Goal: Task Accomplishment & Management: Use online tool/utility

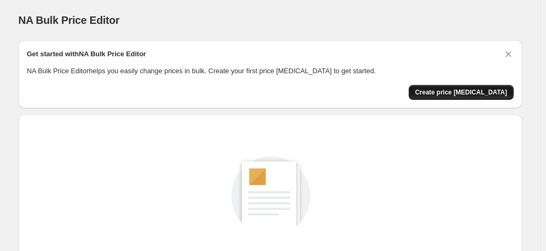
click at [502, 94] on span "Create price [MEDICAL_DATA]" at bounding box center [461, 92] width 92 height 8
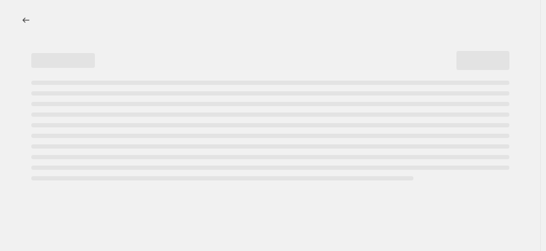
select select "percentage"
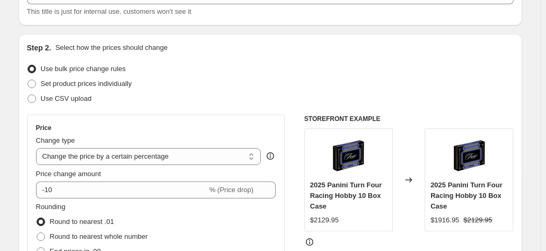
scroll to position [80, 0]
click at [47, 84] on span "Set product prices individually" at bounding box center [86, 84] width 91 height 8
click at [28, 81] on input "Set product prices individually" at bounding box center [28, 80] width 1 height 1
radio input "true"
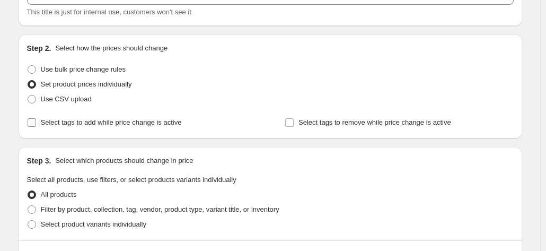
click at [35, 122] on input "Select tags to add while price change is active" at bounding box center [32, 122] width 8 height 8
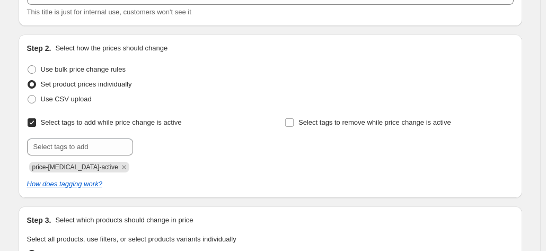
click at [36, 120] on input "Select tags to add while price change is active" at bounding box center [32, 122] width 8 height 8
checkbox input "false"
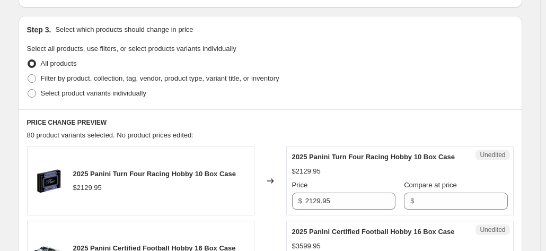
scroll to position [210, 0]
click at [47, 93] on span "Select product variants individually" at bounding box center [94, 94] width 106 height 8
click at [28, 90] on input "Select product variants individually" at bounding box center [28, 90] width 1 height 1
radio input "true"
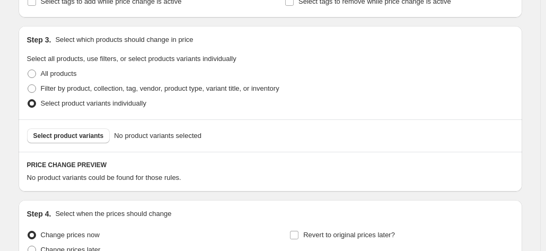
scroll to position [200, 0]
click at [43, 89] on span "Filter by product, collection, tag, vendor, product type, variant title, or inv…" at bounding box center [160, 89] width 239 height 8
click at [28, 85] on input "Filter by product, collection, tag, vendor, product type, variant title, or inv…" at bounding box center [28, 85] width 1 height 1
radio input "true"
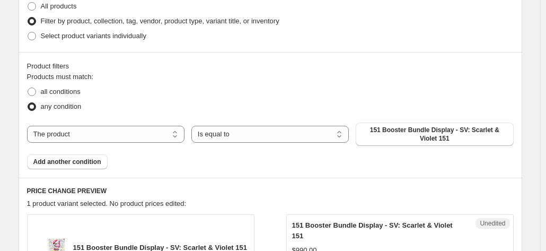
scroll to position [270, 0]
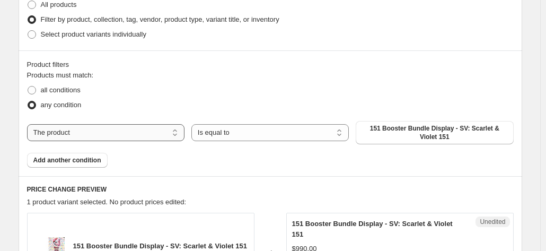
click at [56, 133] on select "The product The product's collection The product's tag The product's vendor The…" at bounding box center [105, 132] width 157 height 17
select select "collection"
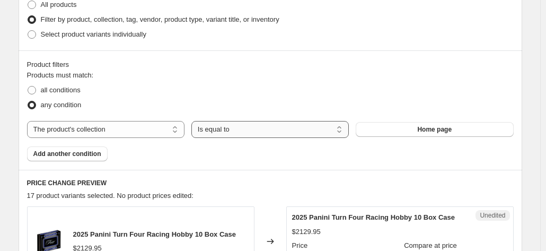
click at [298, 133] on select "Is equal to Is not equal to" at bounding box center [269, 129] width 157 height 17
select select "not_equal"
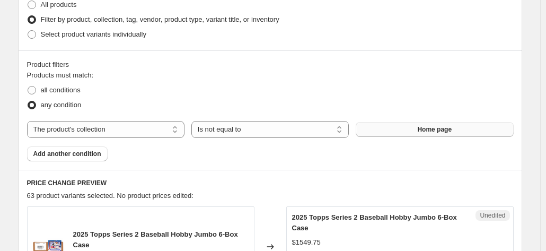
click at [458, 126] on button "Home page" at bounding box center [434, 129] width 157 height 15
click at [267, 42] on div "Step 3. Select which products should change in price Select all products, use f…" at bounding box center [271, 3] width 504 height 93
click at [215, 40] on div "Select product variants individually" at bounding box center [270, 34] width 487 height 15
click at [65, 35] on span "Select product variants individually" at bounding box center [94, 34] width 106 height 8
click at [28, 31] on input "Select product variants individually" at bounding box center [28, 30] width 1 height 1
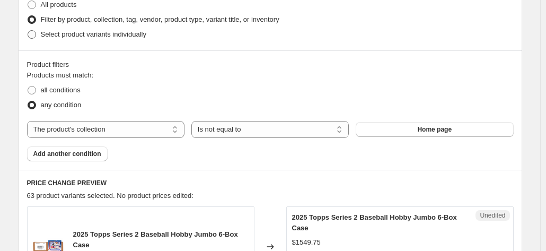
radio input "true"
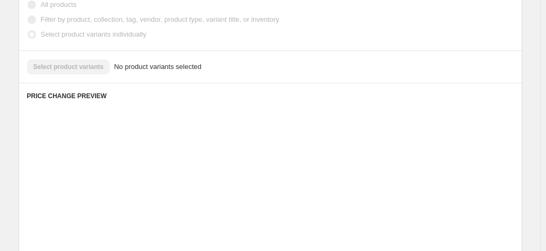
click at [62, 40] on label "Select product variants individually" at bounding box center [86, 34] width 119 height 15
click at [28, 31] on input "Select product variants individually" at bounding box center [28, 30] width 1 height 1
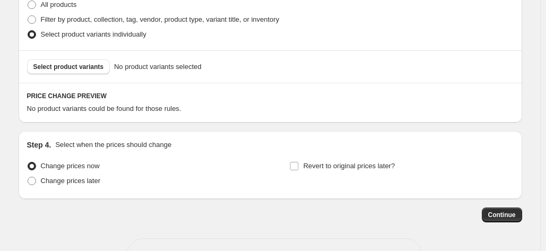
click at [64, 38] on span "Select product variants individually" at bounding box center [94, 34] width 106 height 8
click at [28, 31] on input "Select product variants individually" at bounding box center [28, 30] width 1 height 1
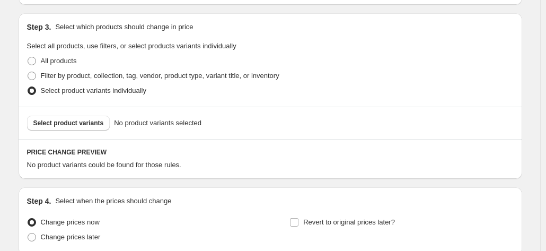
scroll to position [207, 0]
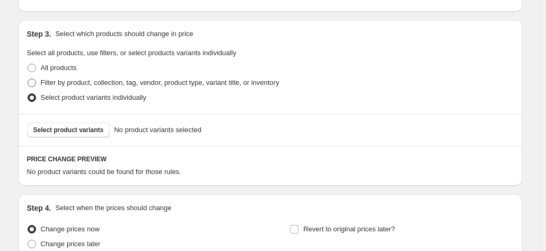
click at [45, 83] on span "Filter by product, collection, tag, vendor, product type, variant title, or inv…" at bounding box center [160, 82] width 239 height 8
click at [28, 79] on input "Filter by product, collection, tag, vendor, product type, variant title, or inv…" at bounding box center [28, 78] width 1 height 1
radio input "true"
select select "collection"
select select "not_equal"
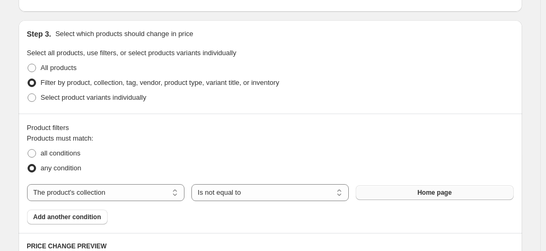
click at [423, 195] on span "Home page" at bounding box center [434, 192] width 34 height 8
click at [59, 41] on div "Step 3. Select which products should change in price Select all products, use f…" at bounding box center [271, 66] width 504 height 93
click at [61, 47] on div "Step 3. Select which products should change in price Select all products, use f…" at bounding box center [271, 66] width 504 height 93
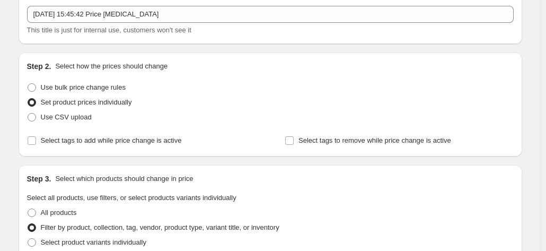
scroll to position [63, 0]
click at [82, 91] on span "Use bulk price change rules" at bounding box center [83, 87] width 85 height 8
click at [28, 83] on input "Use bulk price change rules" at bounding box center [28, 83] width 1 height 1
radio input "true"
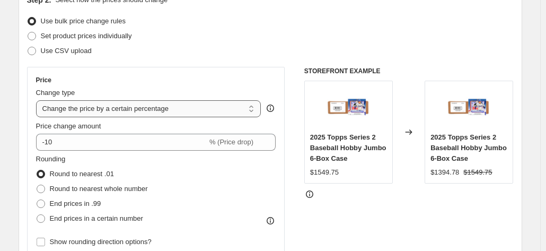
scroll to position [129, 0]
click at [178, 104] on select "Change the price to a certain amount Change the price by a certain amount Chang…" at bounding box center [148, 108] width 225 height 17
select select "by"
click at [38, 100] on select "Change the price to a certain amount Change the price by a certain amount Chang…" at bounding box center [148, 108] width 225 height 17
type input "-10.00"
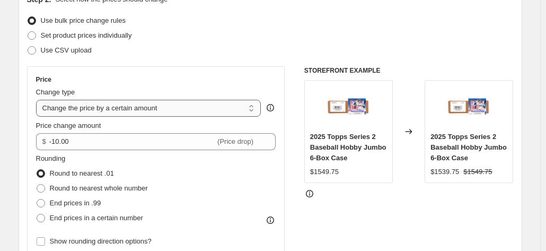
click at [173, 111] on select "Change the price to a certain amount Change the price by a certain amount Chang…" at bounding box center [148, 108] width 225 height 17
select select "to"
click at [38, 100] on select "Change the price to a certain amount Change the price by a certain amount Chang…" at bounding box center [148, 108] width 225 height 17
type input "80.00"
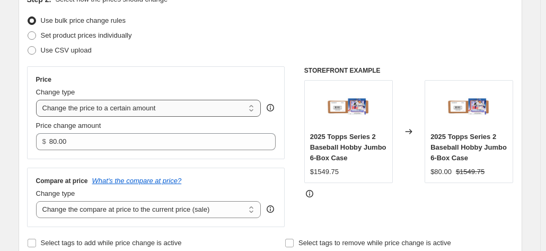
click at [179, 110] on select "Change the price to a certain amount Change the price by a certain amount Chang…" at bounding box center [148, 108] width 225 height 17
select select "pc"
type input "50"
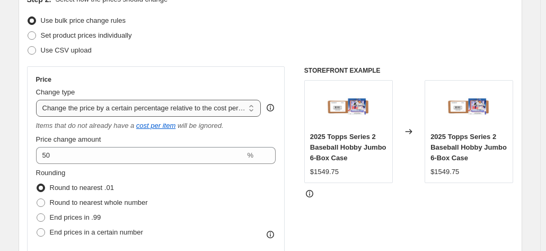
click at [191, 109] on select "Change the price to a certain amount Change the price by a certain amount Chang…" at bounding box center [148, 108] width 225 height 17
select select "bcap"
click at [38, 100] on select "Change the price to a certain amount Change the price by a certain amount Chang…" at bounding box center [148, 108] width 225 height 17
type input "-12.00"
click at [181, 108] on select "Change the price to a certain amount Change the price by a certain amount Chang…" at bounding box center [148, 108] width 225 height 17
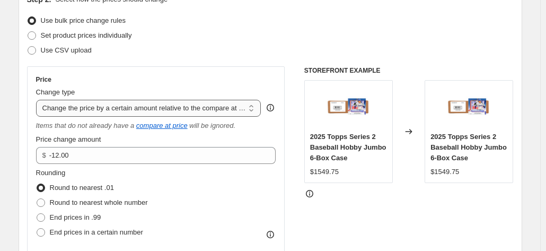
click at [38, 100] on select "Change the price to a certain amount Change the price by a certain amount Chang…" at bounding box center [148, 108] width 225 height 17
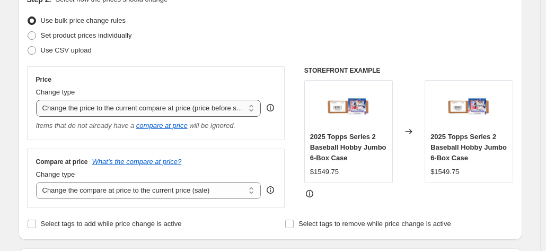
click at [175, 108] on select "Change the price to a certain amount Change the price by a certain amount Chang…" at bounding box center [148, 108] width 225 height 17
click at [38, 100] on select "Change the price to a certain amount Change the price by a certain amount Chang…" at bounding box center [148, 108] width 225 height 17
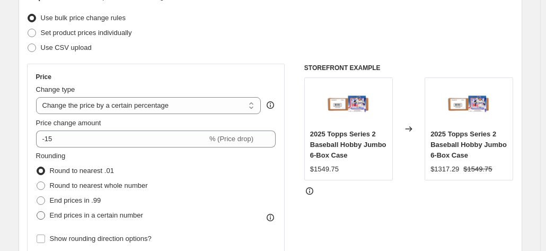
scroll to position [131, 0]
click at [149, 109] on select "Change the price to a certain amount Change the price by a certain amount Chang…" at bounding box center [148, 106] width 225 height 17
select select "by"
click at [38, 98] on select "Change the price to a certain amount Change the price by a certain amount Chang…" at bounding box center [148, 106] width 225 height 17
type input "-10.00"
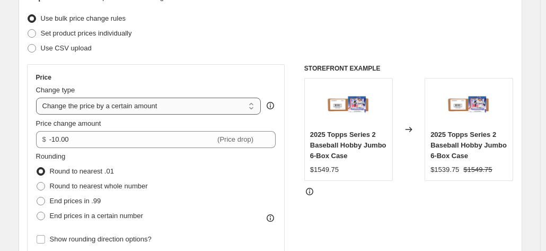
click at [146, 101] on select "Change the price to a certain amount Change the price by a certain amount Chang…" at bounding box center [148, 106] width 225 height 17
select select "to"
click at [38, 98] on select "Change the price to a certain amount Change the price by a certain amount Chang…" at bounding box center [148, 106] width 225 height 17
type input "80.00"
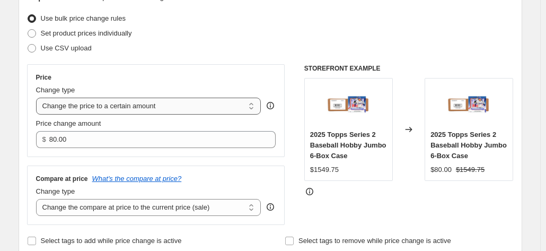
click at [151, 106] on select "Change the price to a certain amount Change the price by a certain amount Chang…" at bounding box center [148, 106] width 225 height 17
select select "percentage"
click at [38, 98] on select "Change the price to a certain amount Change the price by a certain amount Chang…" at bounding box center [148, 106] width 225 height 17
type input "-15"
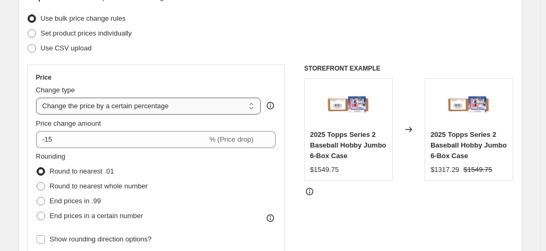
click at [133, 111] on select "Change the price to a certain amount Change the price by a certain amount Chang…" at bounding box center [148, 106] width 225 height 17
click at [38, 98] on select "Change the price to a certain amount Change the price by a certain amount Chang…" at bounding box center [148, 106] width 225 height 17
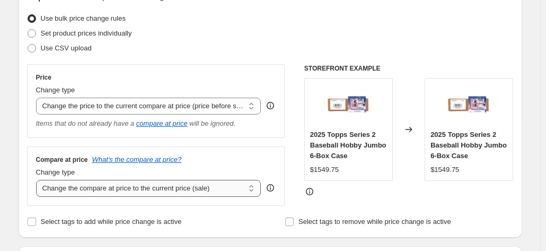
click at [126, 188] on select "Change the compare at price to the current price (sale) Change the compare at p…" at bounding box center [148, 188] width 225 height 17
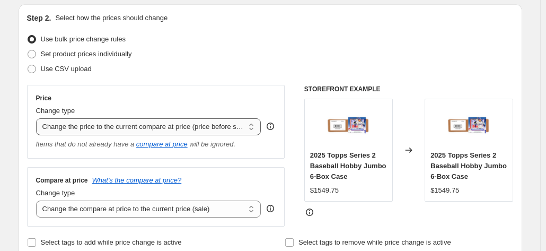
scroll to position [111, 0]
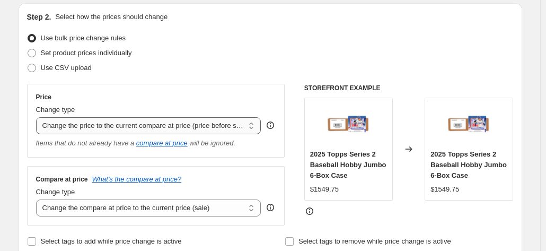
click at [129, 131] on select "Change the price to a certain amount Change the price by a certain amount Chang…" at bounding box center [148, 125] width 225 height 17
click at [38, 117] on select "Change the price to a certain amount Change the price by a certain amount Chang…" at bounding box center [148, 125] width 225 height 17
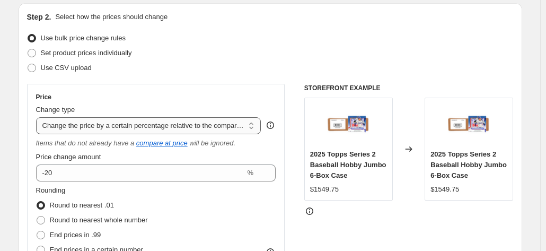
click at [185, 125] on select "Change the price to a certain amount Change the price by a certain amount Chang…" at bounding box center [148, 125] width 225 height 17
select select "bcap"
click at [38, 117] on select "Change the price to a certain amount Change the price by a certain amount Chang…" at bounding box center [148, 125] width 225 height 17
type input "-12.00"
click at [171, 124] on select "Change the price to a certain amount Change the price by a certain amount Chang…" at bounding box center [148, 125] width 225 height 17
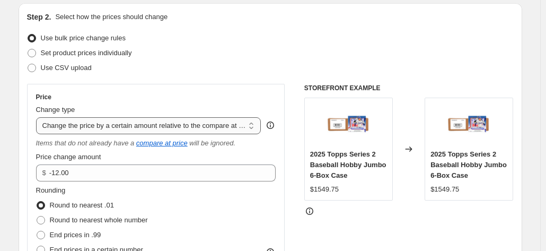
click at [38, 117] on select "Change the price to a certain amount Change the price by a certain amount Chang…" at bounding box center [148, 125] width 225 height 17
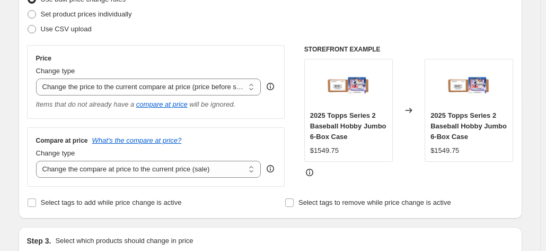
scroll to position [145, 0]
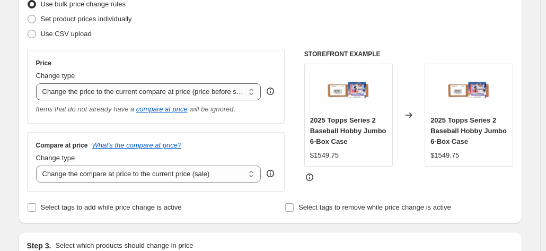
click at [220, 93] on select "Change the price to a certain amount Change the price by a certain amount Chang…" at bounding box center [148, 91] width 225 height 17
click at [89, 87] on select "Change the price to a certain amount Change the price by a certain amount Chang…" at bounding box center [148, 91] width 225 height 17
click at [38, 83] on select "Change the price to a certain amount Change the price by a certain amount Chang…" at bounding box center [148, 91] width 225 height 17
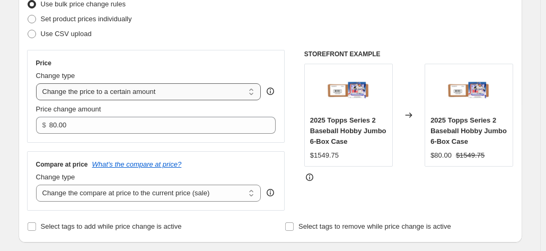
click at [112, 94] on select "Change the price to a certain amount Change the price by a certain amount Chang…" at bounding box center [148, 91] width 225 height 17
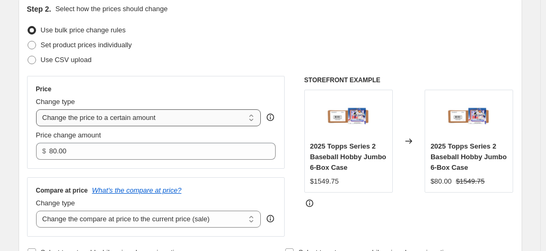
scroll to position [121, 0]
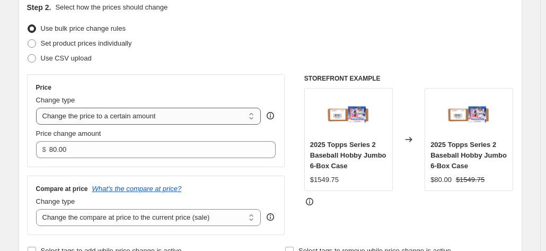
click at [108, 113] on select "Change the price to a certain amount Change the price by a certain amount Chang…" at bounding box center [148, 116] width 225 height 17
select select "percentage"
click at [38, 108] on select "Change the price to a certain amount Change the price by a certain amount Chang…" at bounding box center [148, 116] width 225 height 17
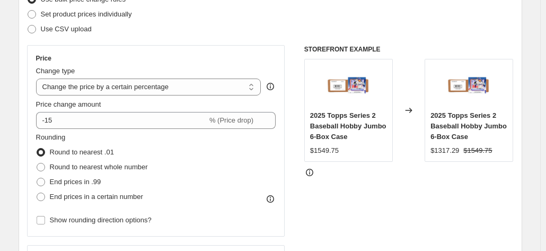
scroll to position [151, 0]
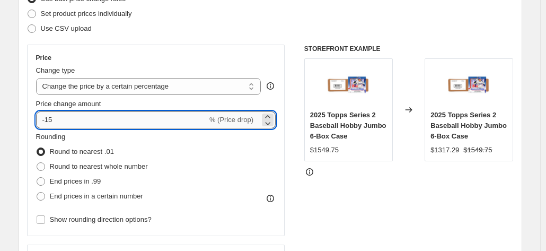
click at [98, 119] on input "-15" at bounding box center [121, 119] width 171 height 17
type input "-1"
type input "-20"
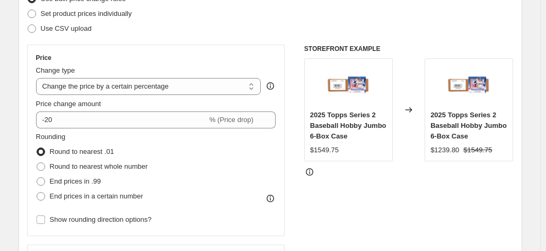
click at [139, 58] on div "Price" at bounding box center [156, 58] width 240 height 8
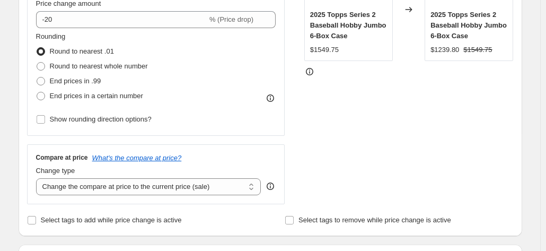
scroll to position [251, 0]
click at [53, 75] on label "End prices in .99" at bounding box center [68, 80] width 65 height 15
click at [37, 76] on input "End prices in .99" at bounding box center [37, 76] width 1 height 1
radio input "true"
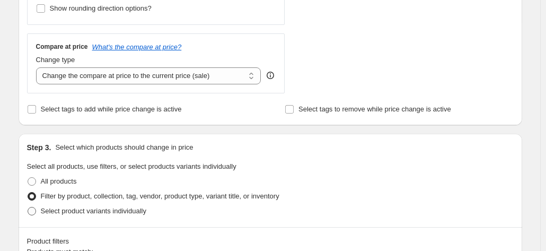
scroll to position [362, 0]
click at [73, 82] on select "Change the compare at price to the current price (sale) Change the compare at p…" at bounding box center [148, 75] width 225 height 17
select select "remove"
click at [38, 67] on select "Change the compare at price to the current price (sale) Change the compare at p…" at bounding box center [148, 75] width 225 height 17
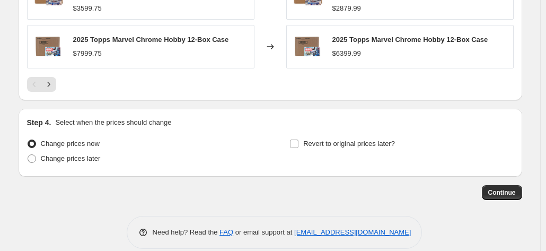
scroll to position [936, 0]
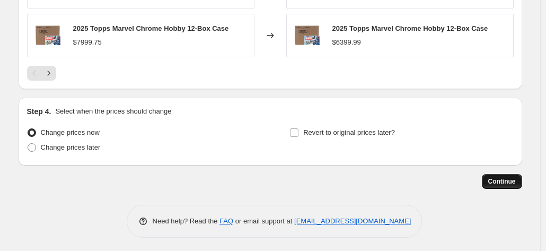
click at [521, 180] on button "Continue" at bounding box center [502, 181] width 40 height 15
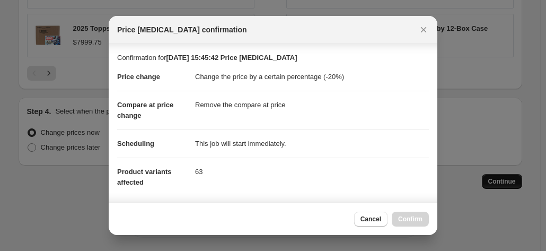
scroll to position [96, 0]
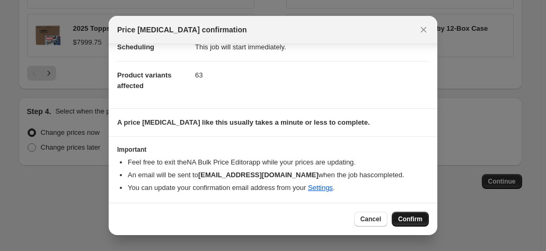
click at [414, 216] on span "Confirm" at bounding box center [410, 219] width 24 height 8
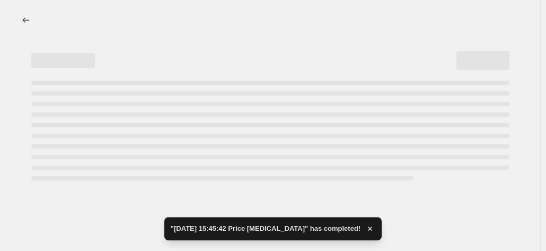
select select "percentage"
select select "remove"
select select "collection"
select select "not_equal"
